Goal: Information Seeking & Learning: Learn about a topic

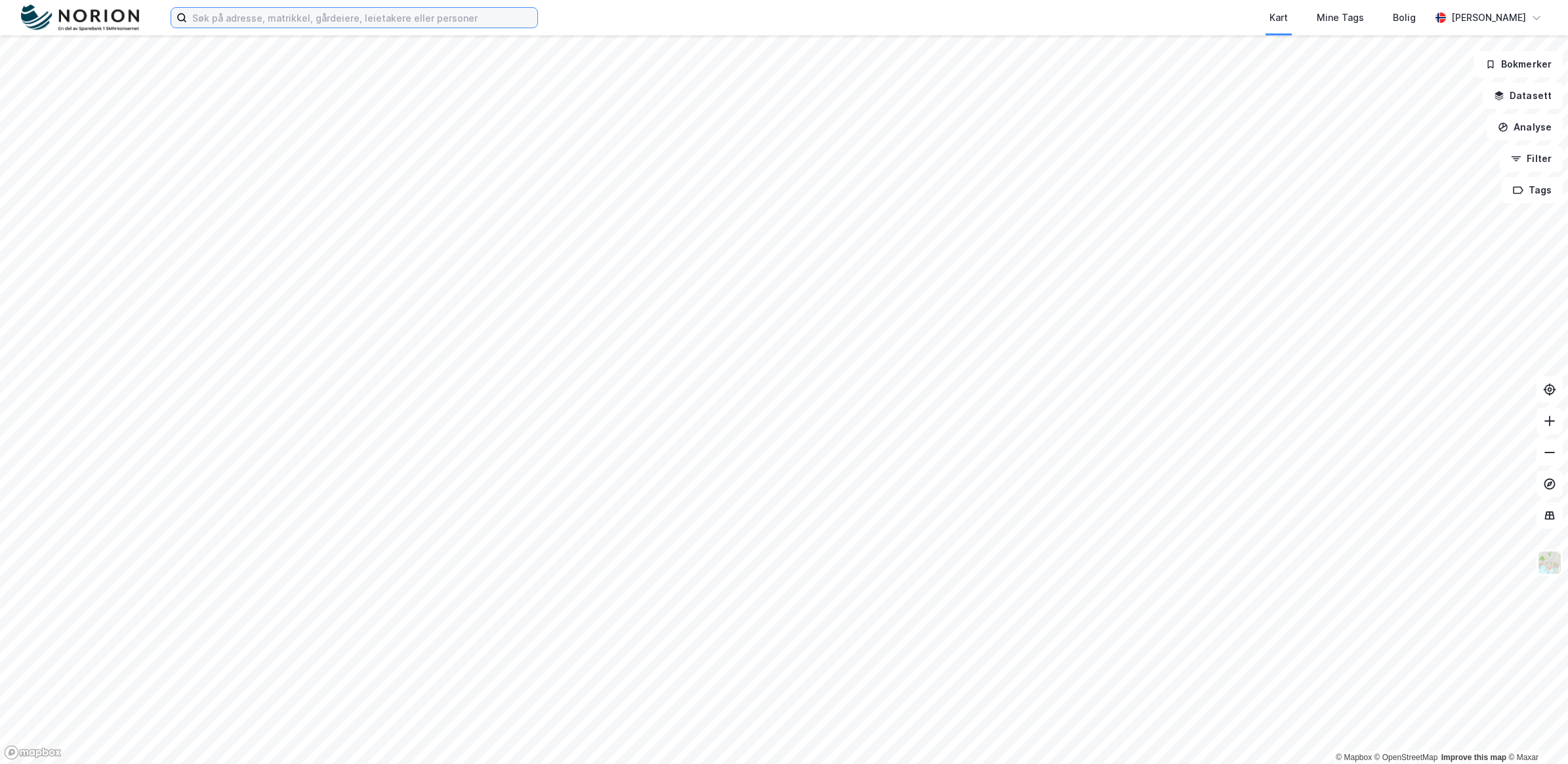
click at [234, 20] on input at bounding box center [362, 17] width 351 height 20
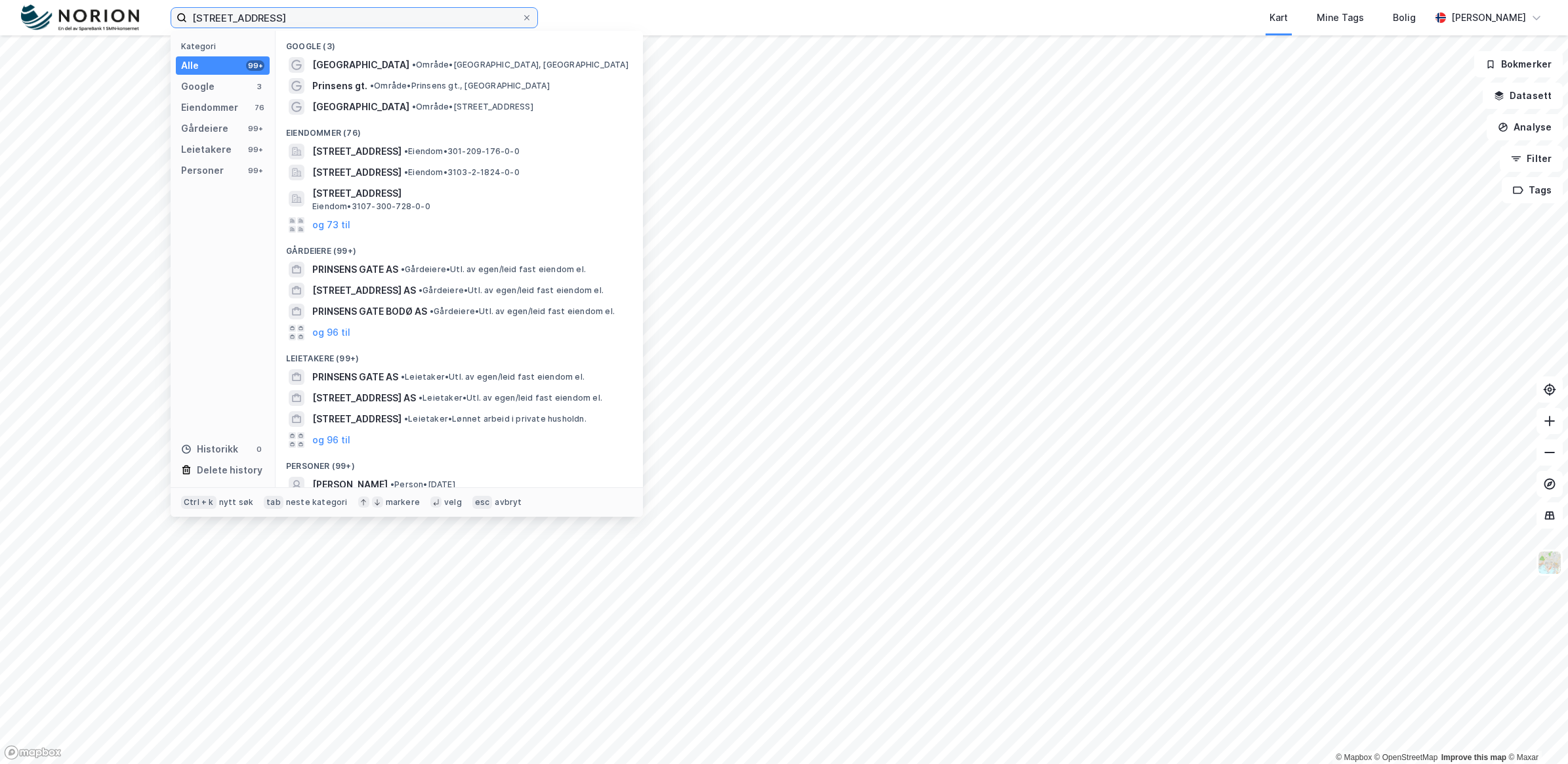
type input "Prinsens gate 45"
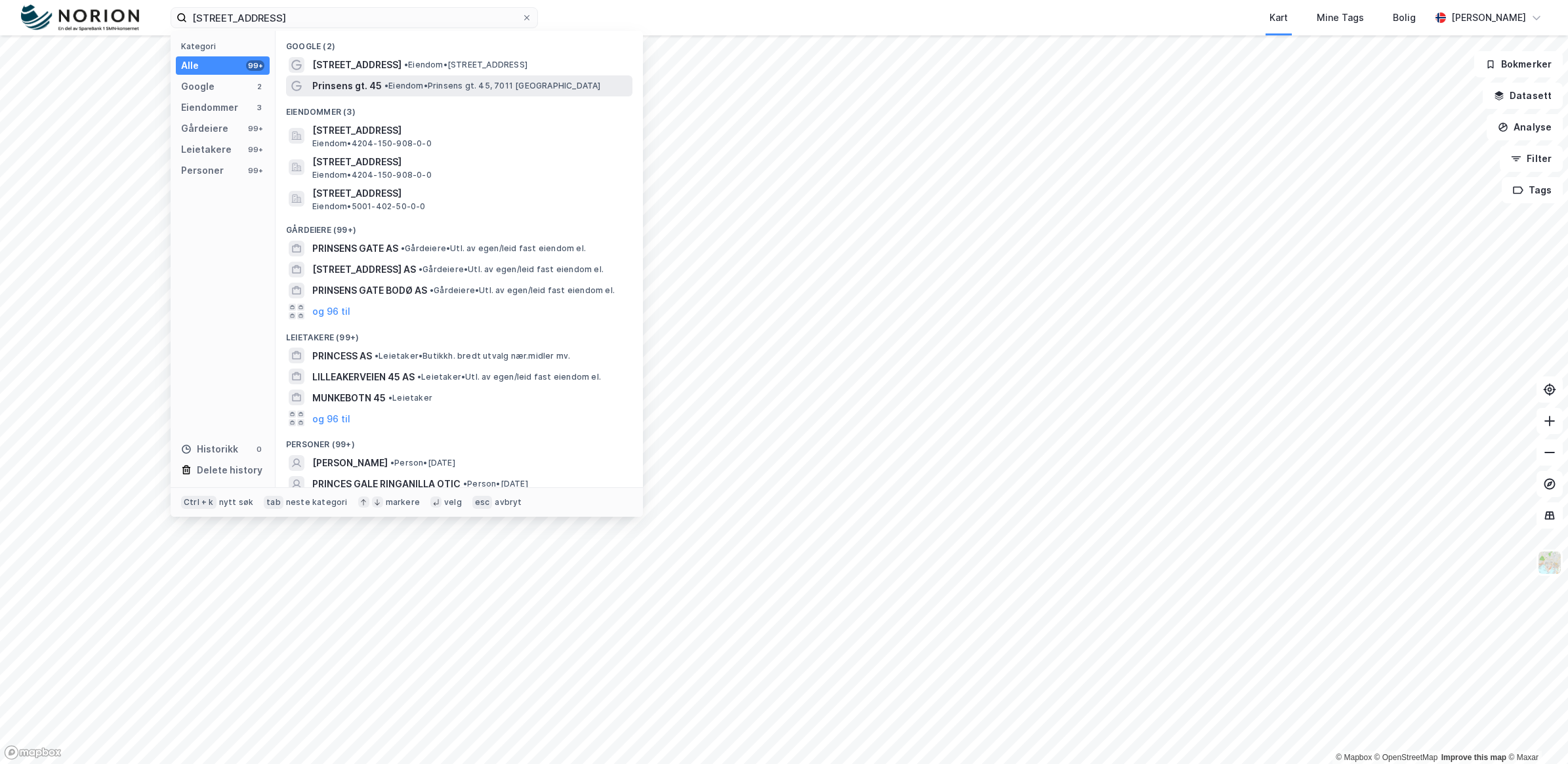
click at [386, 83] on span "•" at bounding box center [386, 86] width 4 height 10
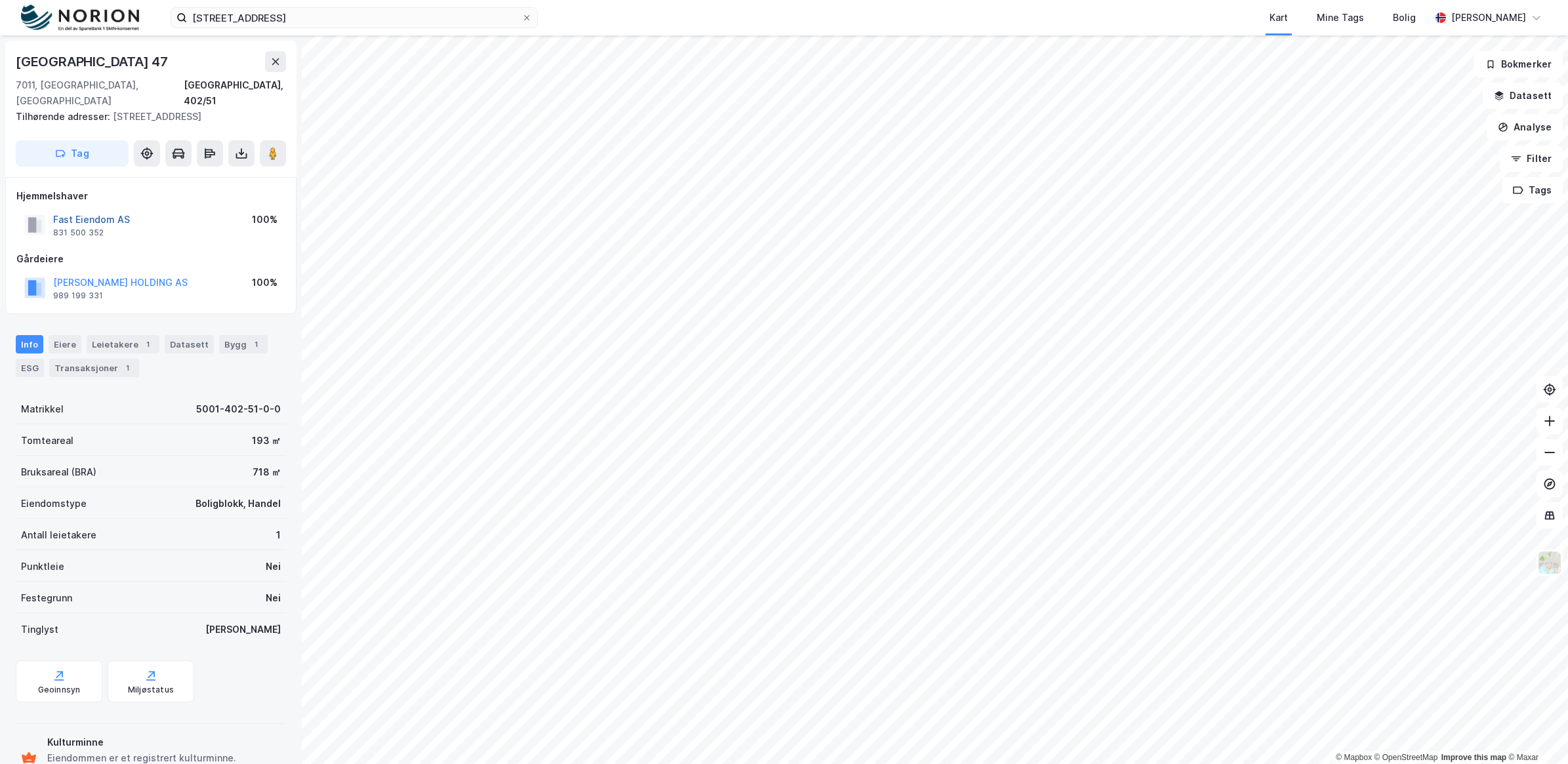
click at [0, 0] on button "Fast Eiendom AS" at bounding box center [0, 0] width 0 height 0
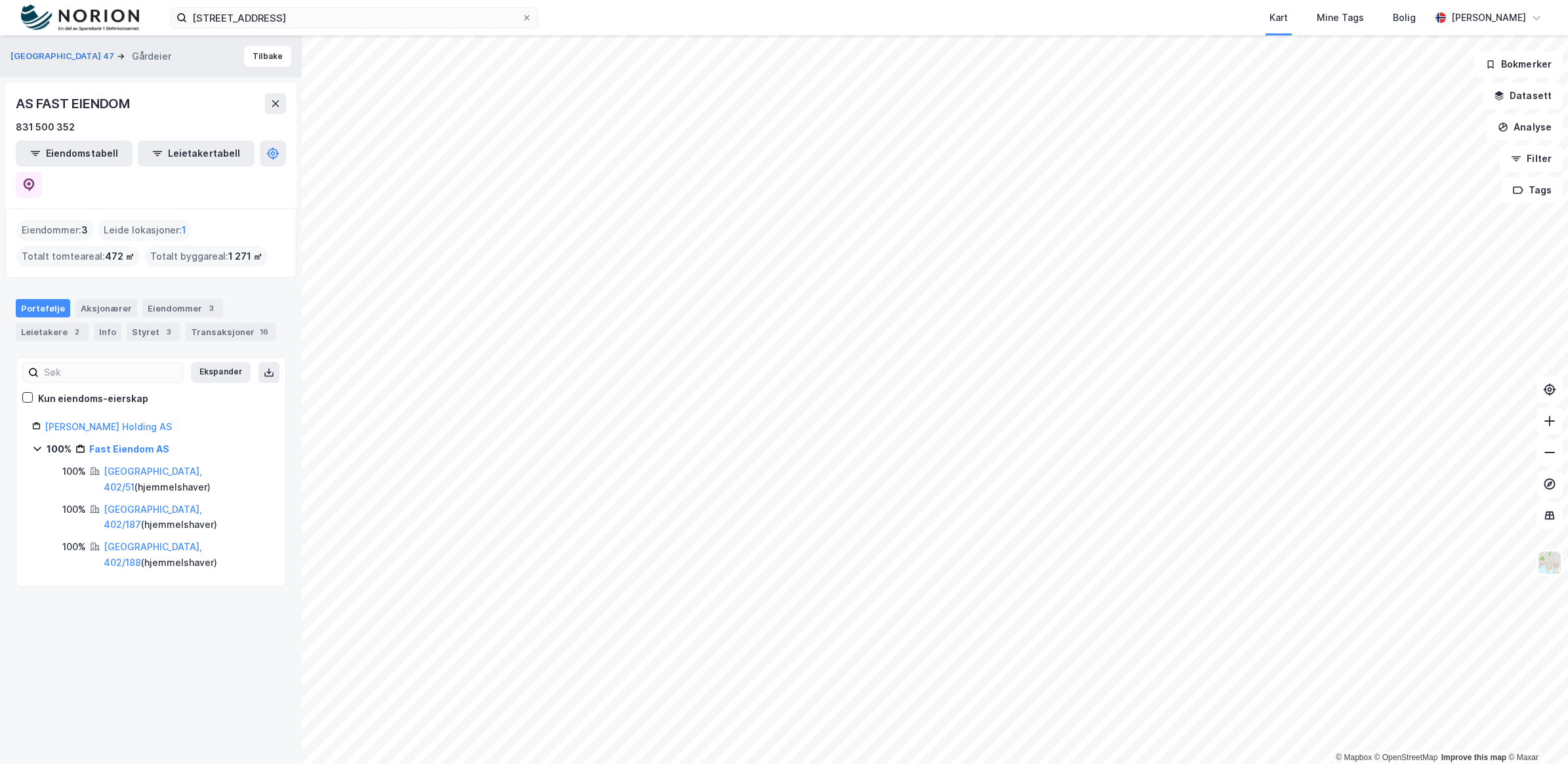
click at [38, 443] on icon at bounding box center [37, 448] width 11 height 11
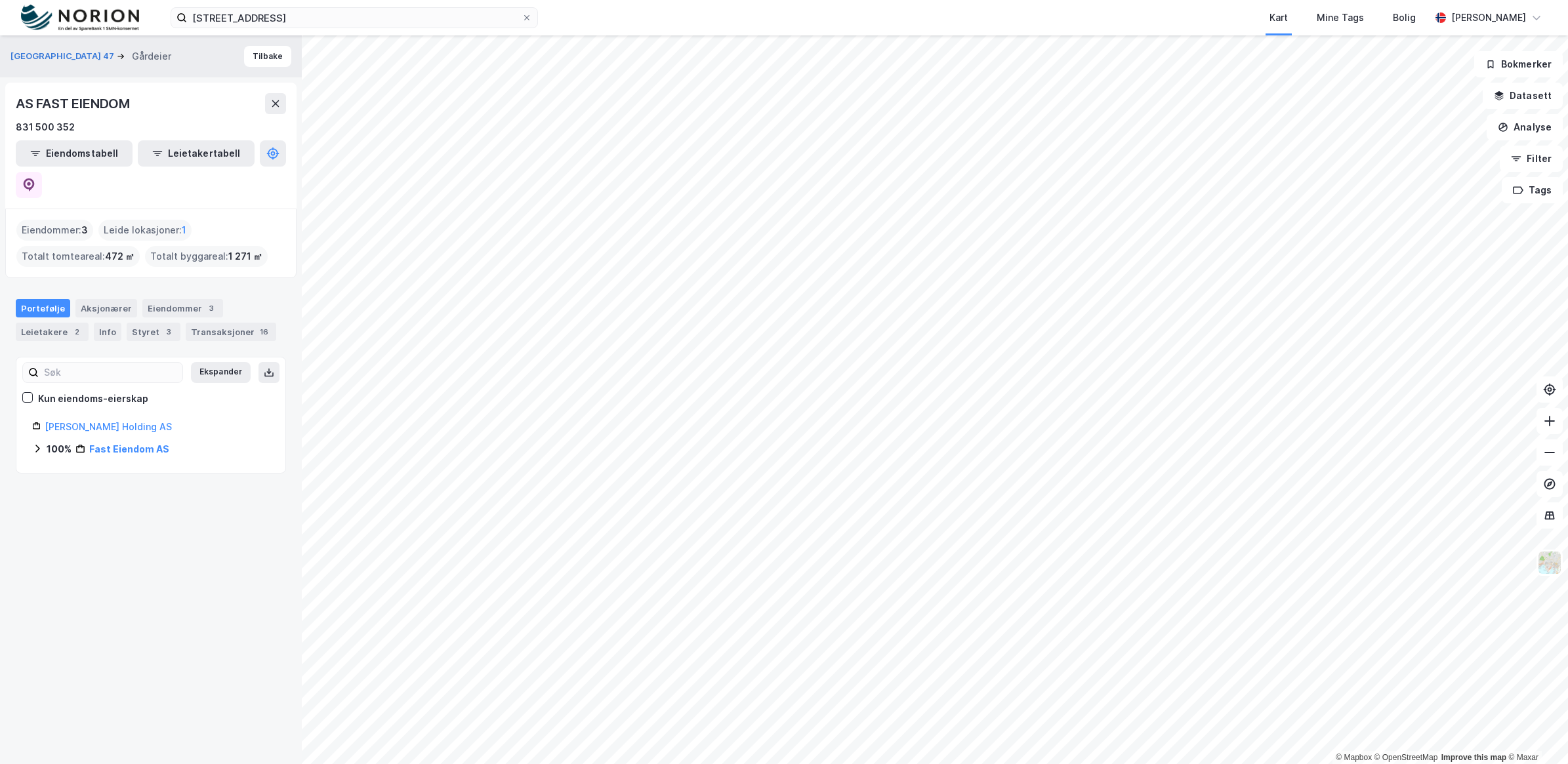
click at [38, 443] on icon at bounding box center [37, 448] width 11 height 11
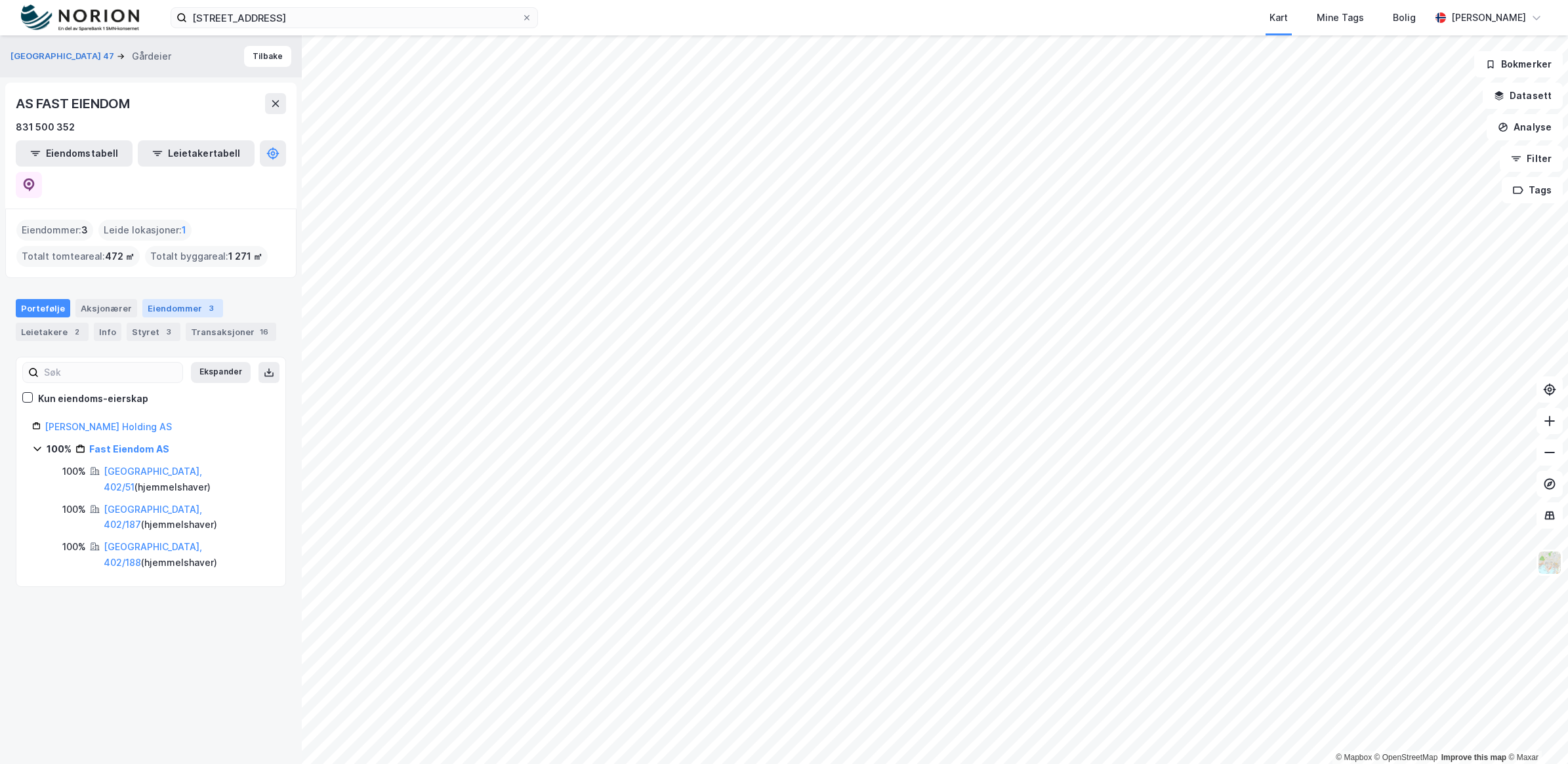
click at [177, 299] on div "Eiendommer 3" at bounding box center [182, 308] width 81 height 18
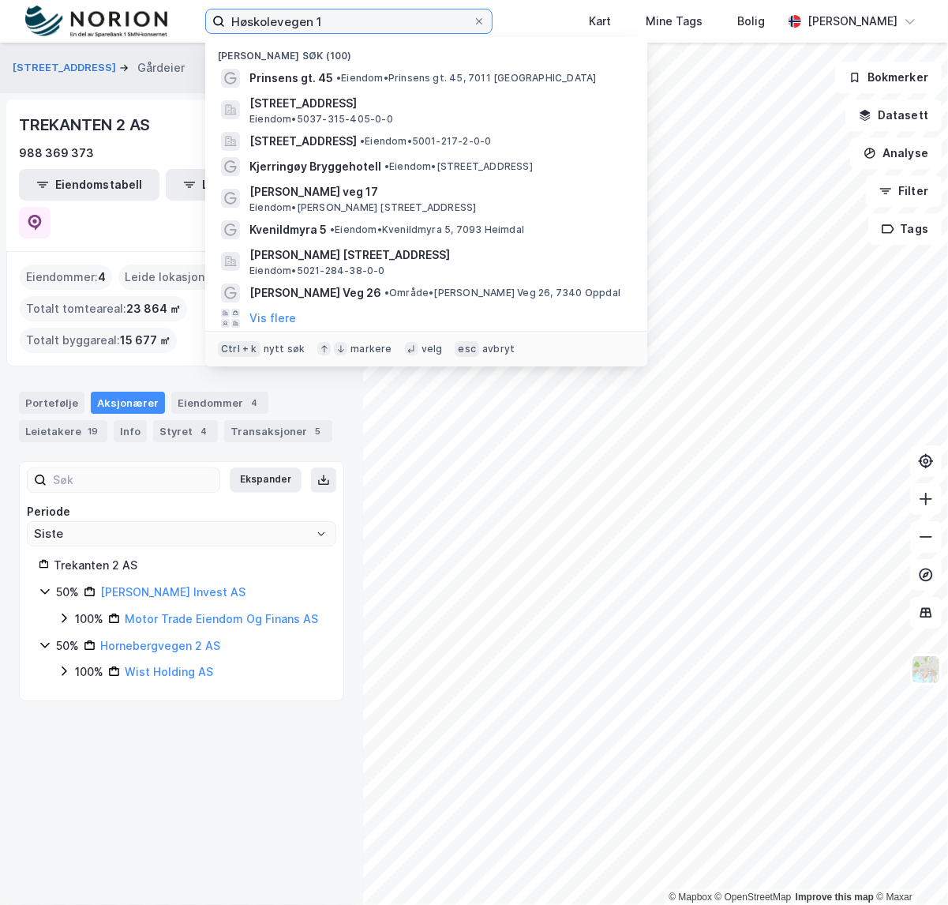
click at [317, 18] on input "Høskolevegen 1" at bounding box center [349, 21] width 248 height 24
drag, startPoint x: 341, startPoint y: 20, endPoint x: 160, endPoint y: 13, distance: 180.9
click at [160, 13] on div "Høskolevegen 1 Nylige søk (100) Prinsens gt. 45 • Eiendom • Prinsens gt. 45, 70…" at bounding box center [474, 21] width 948 height 43
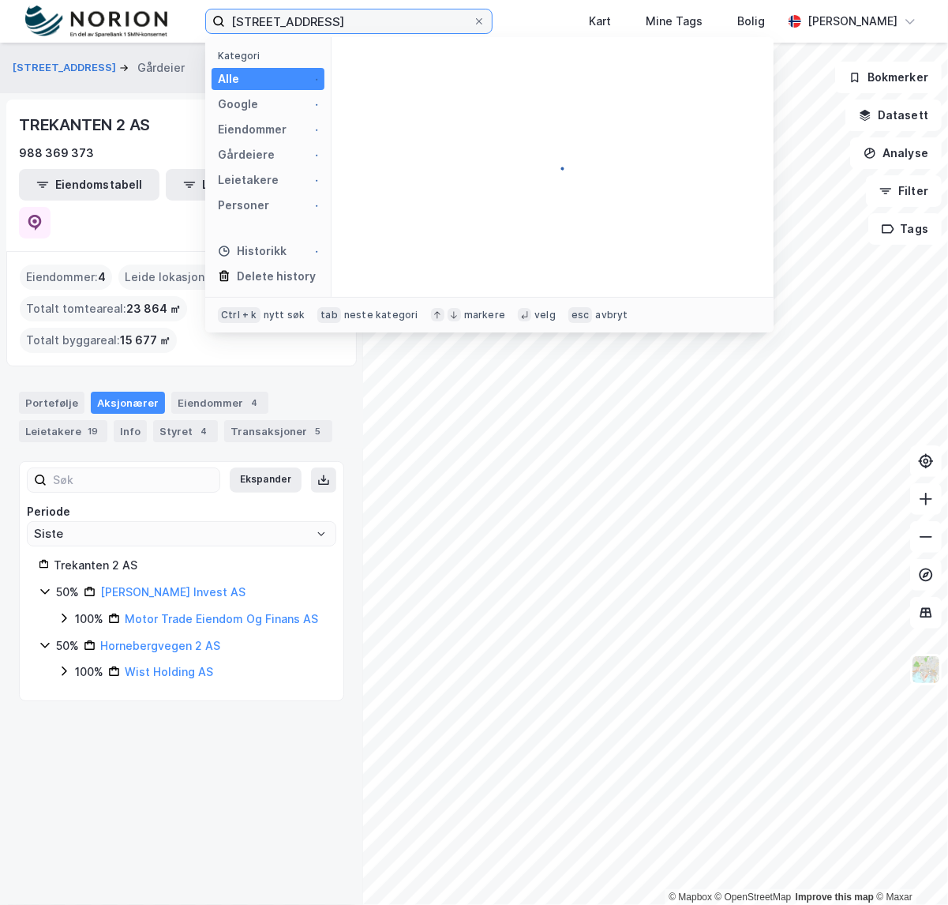
type input "[STREET_ADDRESS]"
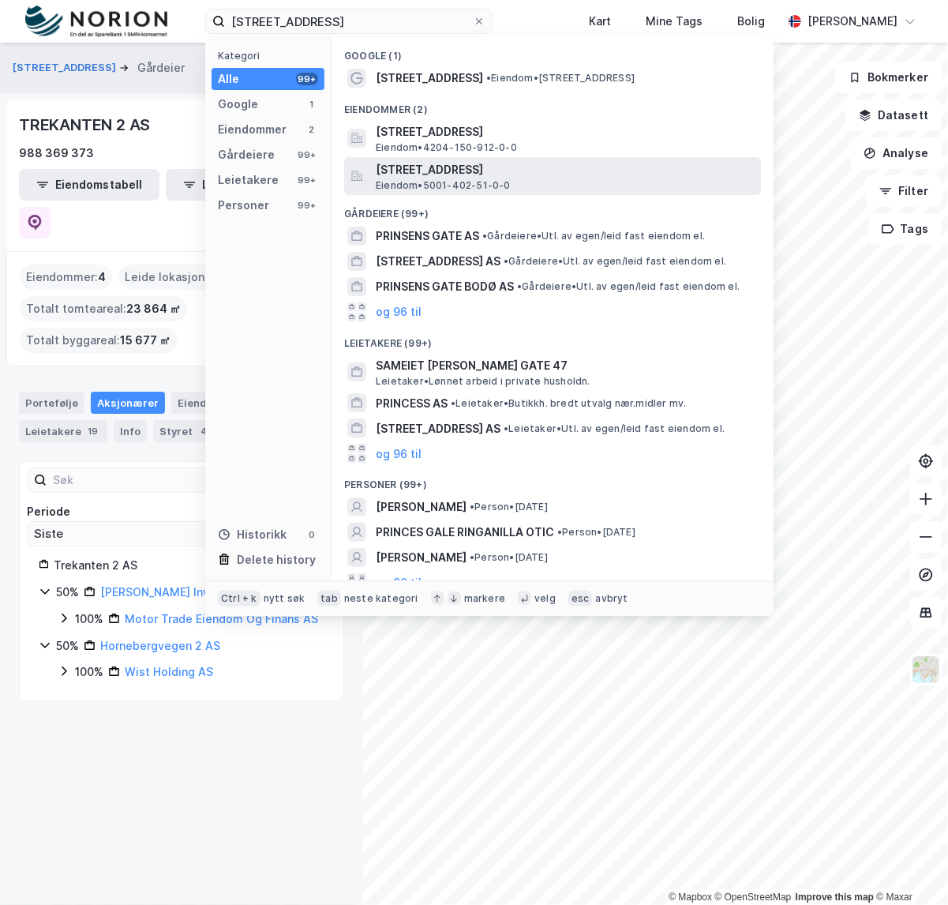
click at [530, 172] on span "[STREET_ADDRESS]" at bounding box center [565, 169] width 379 height 19
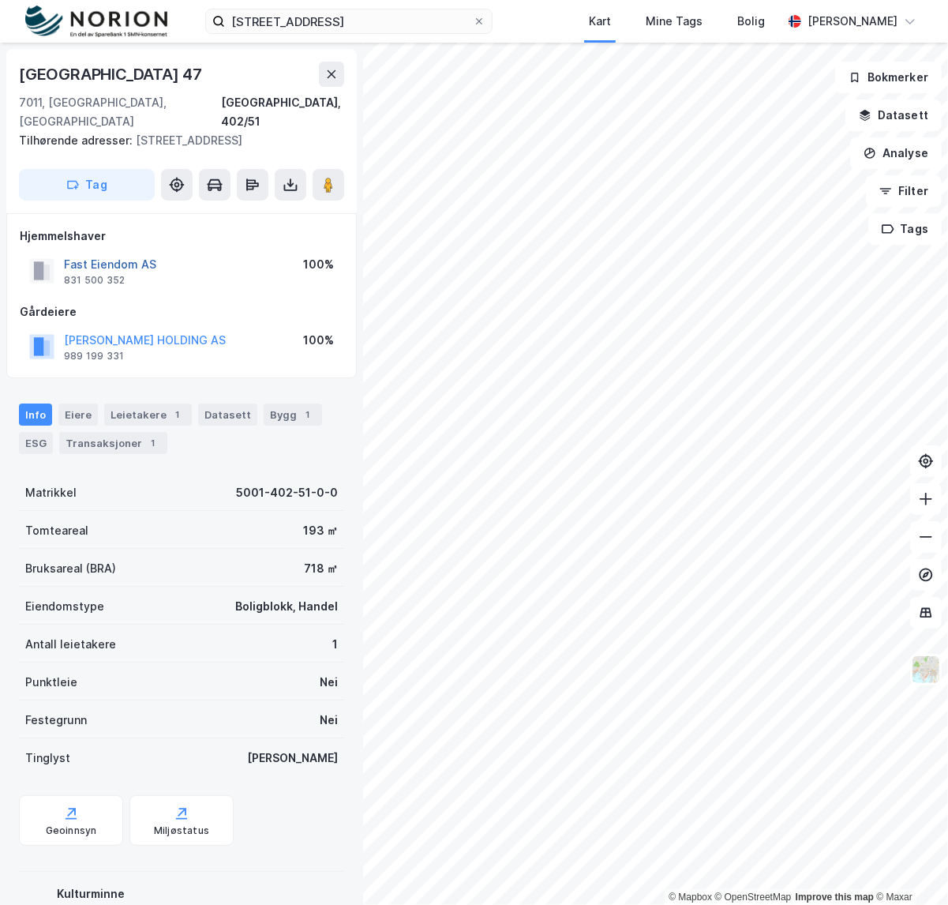
click at [0, 0] on button "Fast Eiendom AS" at bounding box center [0, 0] width 0 height 0
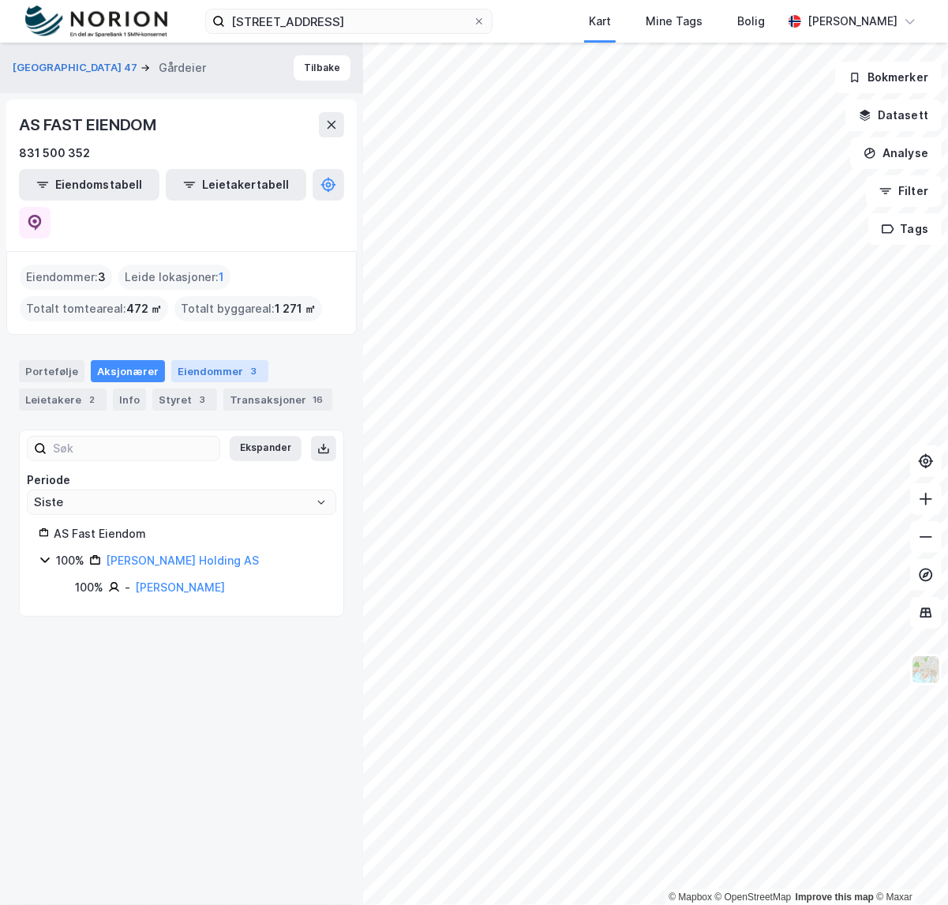
click at [198, 360] on div "Eiendommer 3" at bounding box center [219, 371] width 97 height 22
